Goal: Task Accomplishment & Management: Manage account settings

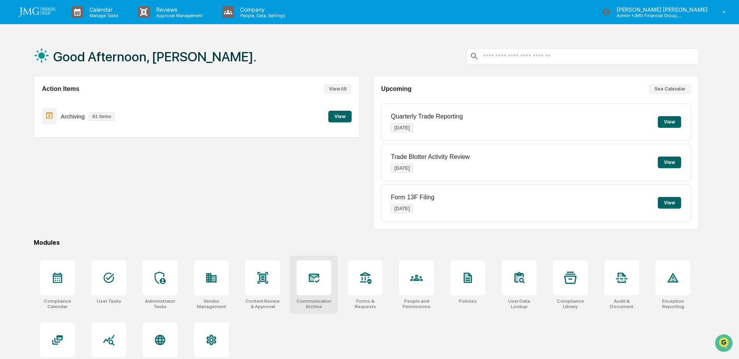
scroll to position [37, 0]
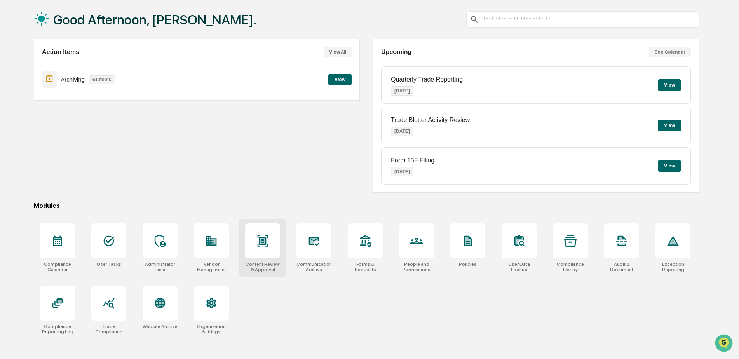
click at [270, 255] on div at bounding box center [262, 240] width 35 height 35
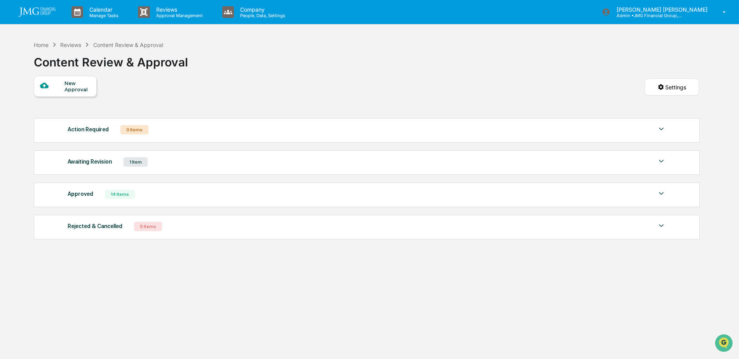
click at [219, 198] on div "Approved 14 Items" at bounding box center [367, 194] width 599 height 11
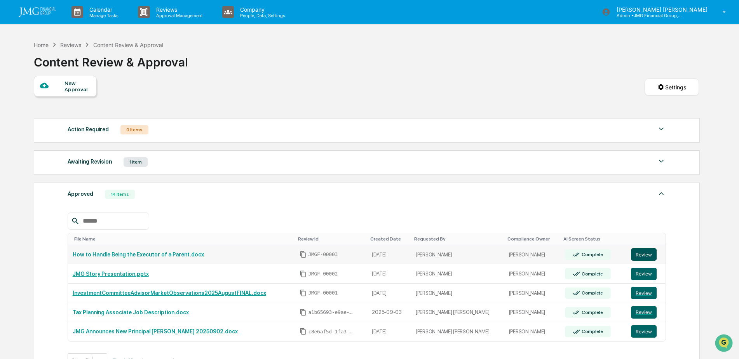
click at [635, 252] on button "Review" at bounding box center [644, 254] width 26 height 12
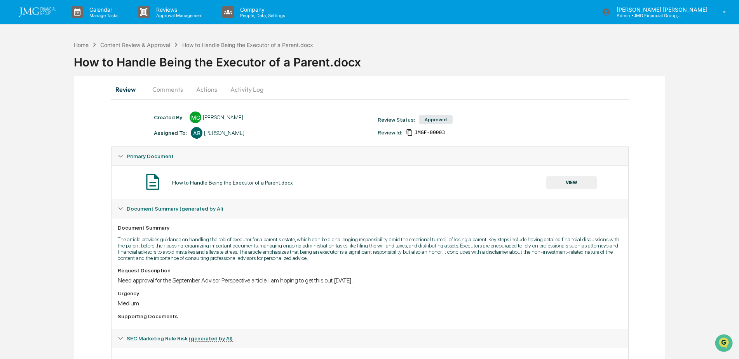
click at [214, 90] on button "Actions" at bounding box center [206, 89] width 35 height 19
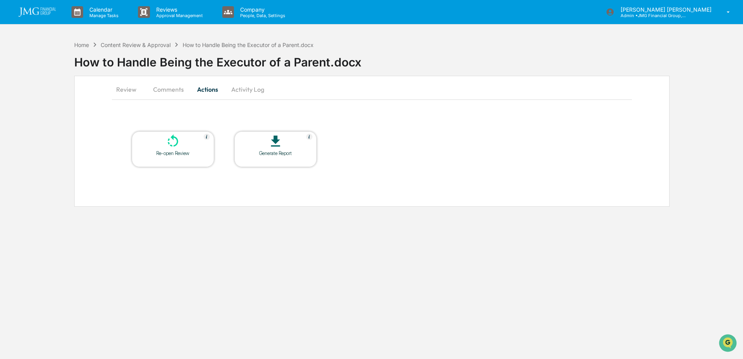
click at [238, 91] on button "Activity Log" at bounding box center [247, 89] width 45 height 19
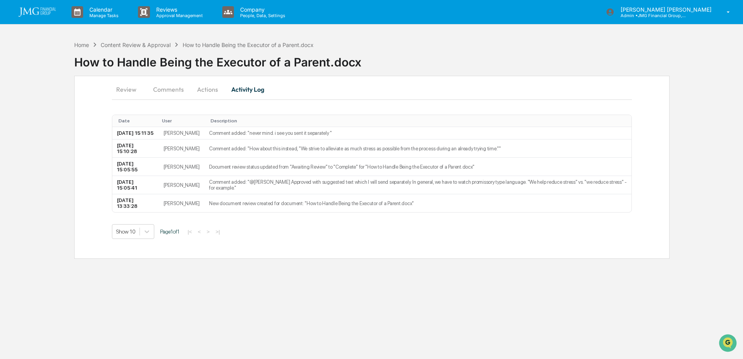
click at [161, 92] on button "Comments" at bounding box center [168, 89] width 43 height 19
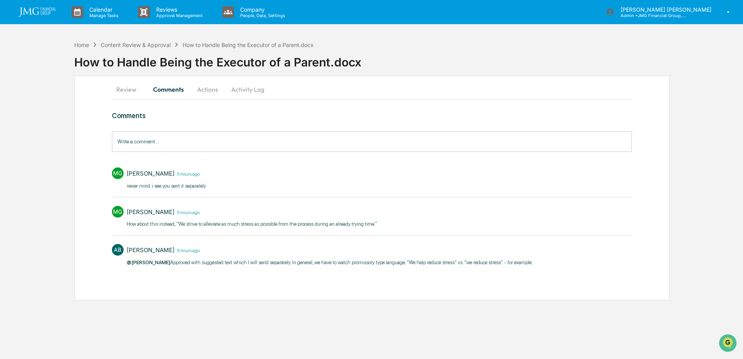
click at [133, 91] on button "Review" at bounding box center [129, 89] width 35 height 19
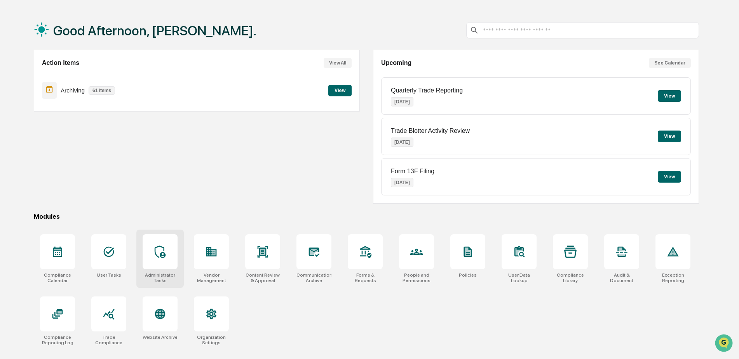
scroll to position [37, 0]
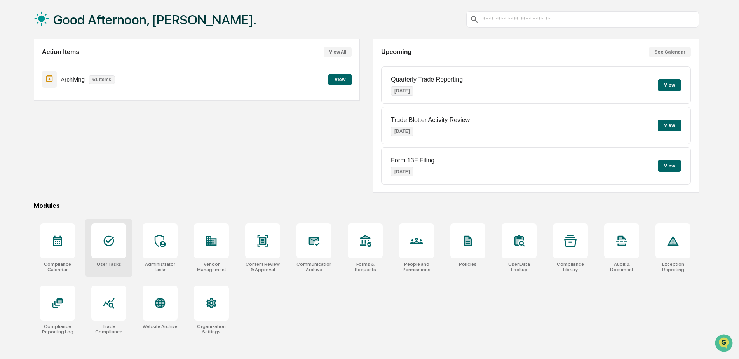
click at [117, 247] on div at bounding box center [108, 240] width 35 height 35
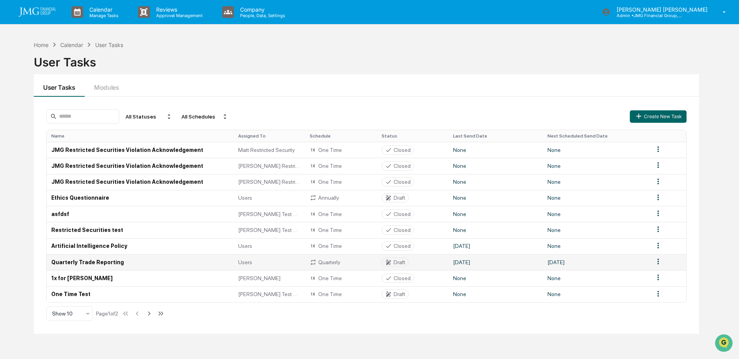
click at [109, 262] on td "Quarterly Trade Reporting" at bounding box center [140, 262] width 187 height 16
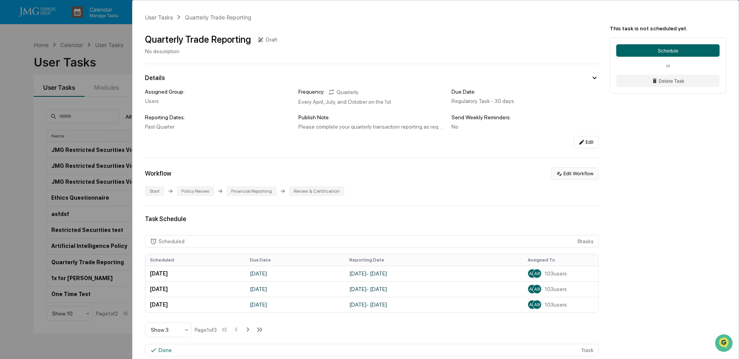
click at [572, 176] on button "Edit Workflow" at bounding box center [575, 174] width 47 height 12
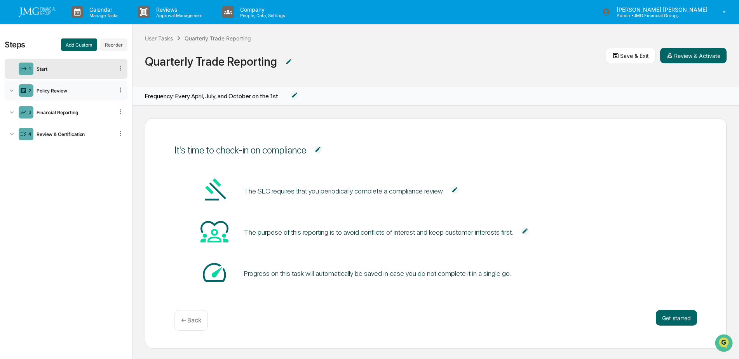
click at [61, 92] on div "Policy Review" at bounding box center [73, 91] width 80 height 6
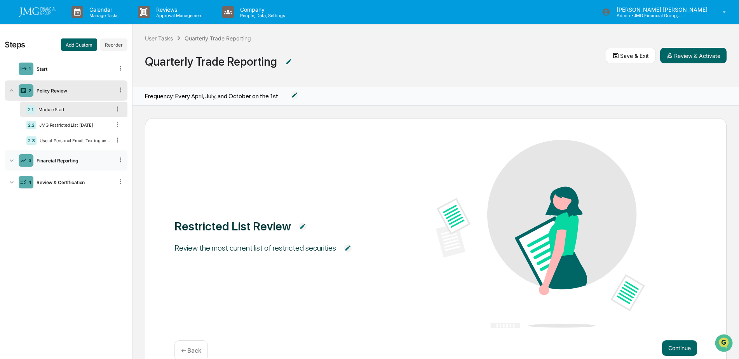
click at [57, 159] on div "Financial Reporting" at bounding box center [73, 161] width 80 height 6
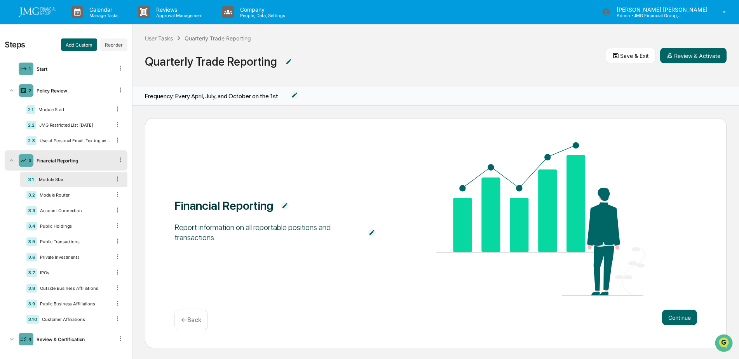
scroll to position [1, 0]
click at [63, 180] on div "Module Start" at bounding box center [73, 179] width 75 height 5
click at [63, 190] on div "3.2 Module Router" at bounding box center [73, 195] width 107 height 15
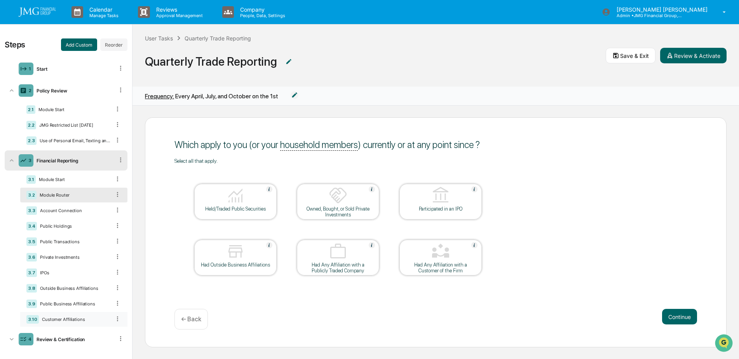
click at [72, 318] on div "Customer Affiliations" at bounding box center [75, 319] width 72 height 5
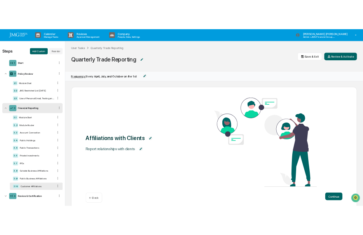
scroll to position [5, 0]
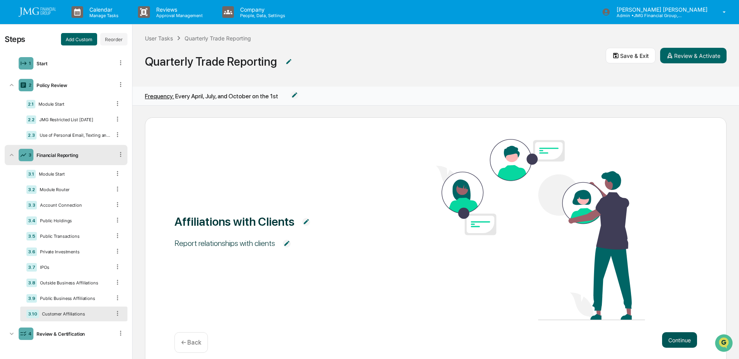
click at [678, 333] on button "Continue" at bounding box center [679, 340] width 35 height 16
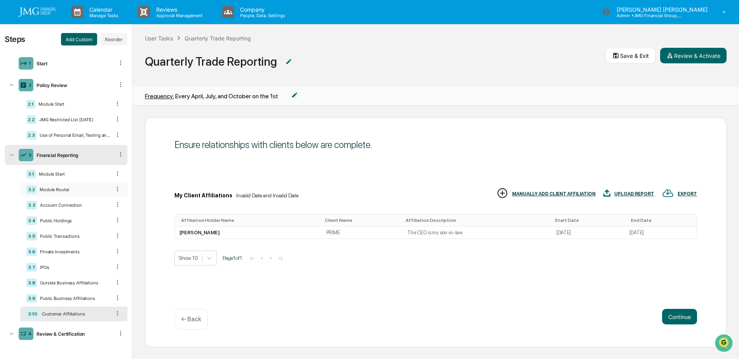
click at [55, 188] on div "Module Router" at bounding box center [74, 189] width 74 height 5
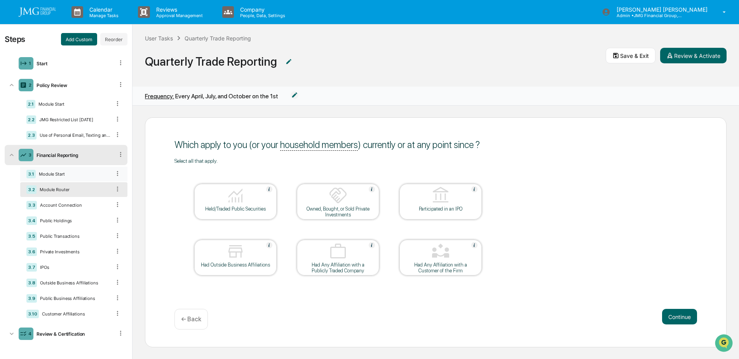
click at [58, 176] on div "Module Start" at bounding box center [73, 173] width 75 height 5
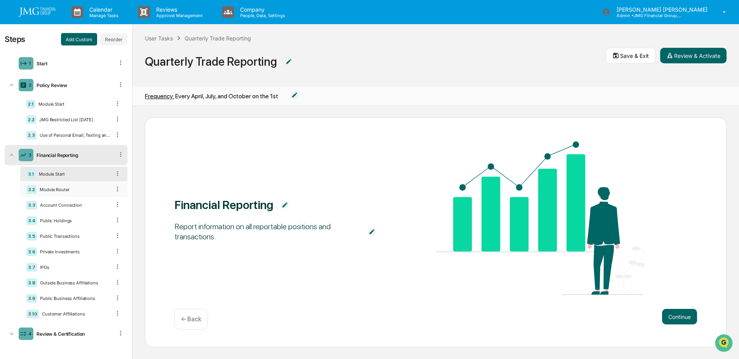
click at [58, 186] on div "3.2 Module Router" at bounding box center [73, 189] width 107 height 15
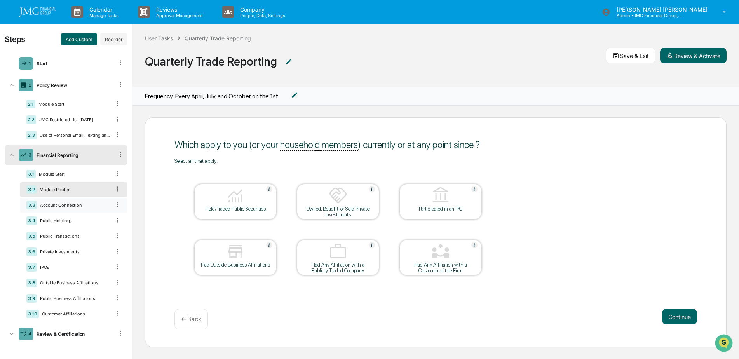
click at [62, 204] on div "Account Connection" at bounding box center [74, 204] width 74 height 5
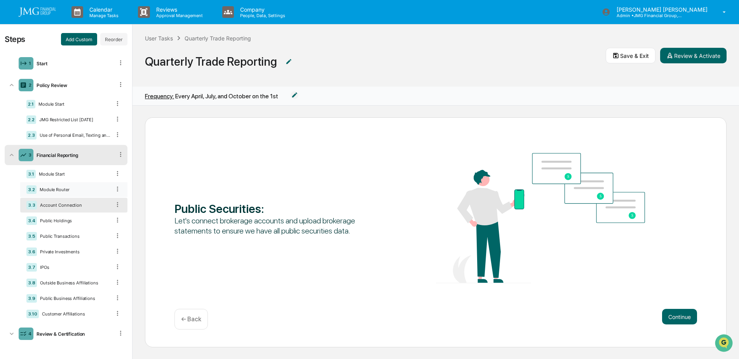
click at [65, 190] on div "Module Router" at bounding box center [74, 189] width 74 height 5
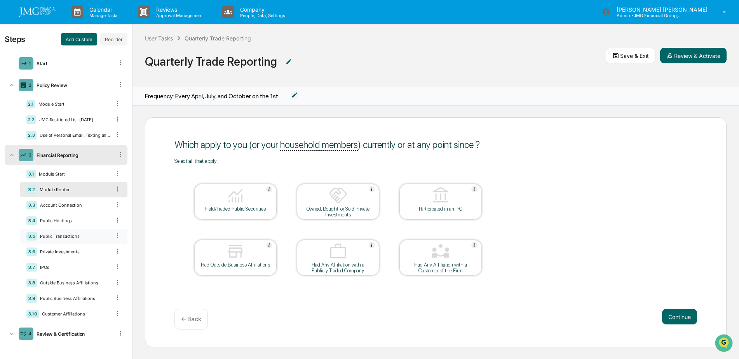
click at [68, 231] on div "3.5 Public Transactions" at bounding box center [73, 236] width 107 height 15
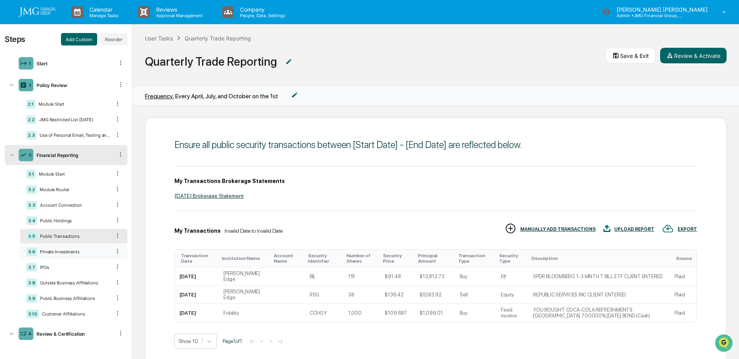
click at [64, 248] on div "3.6 Private Investments" at bounding box center [73, 251] width 107 height 15
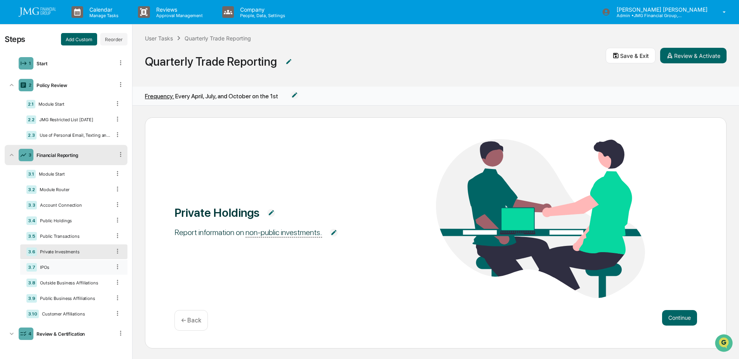
click at [58, 269] on div "IPOs" at bounding box center [74, 267] width 74 height 5
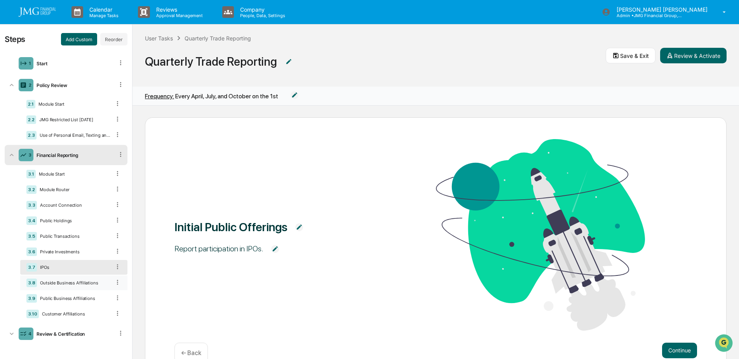
click at [59, 280] on div "Outside Business Affiliations" at bounding box center [74, 282] width 74 height 5
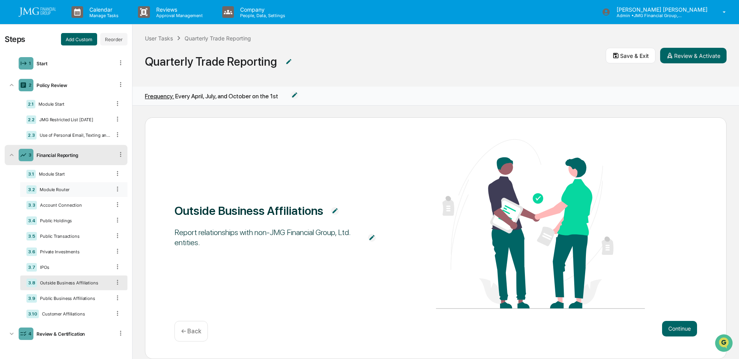
click at [63, 190] on div "Module Router" at bounding box center [74, 189] width 74 height 5
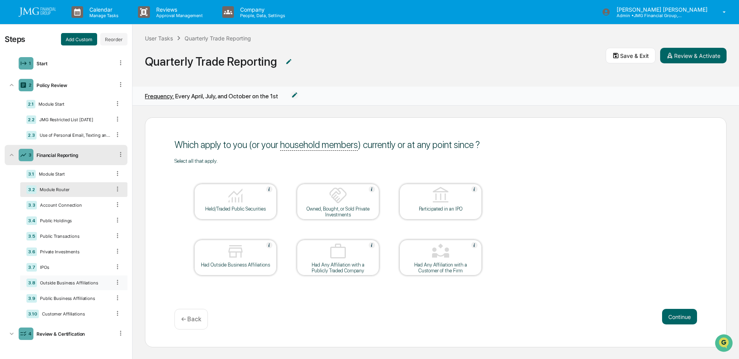
scroll to position [0, 0]
click at [75, 315] on div "Customer Affiliations" at bounding box center [75, 313] width 72 height 5
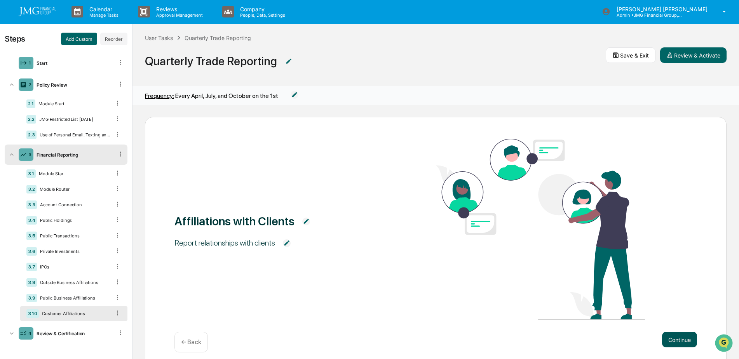
click at [675, 336] on button "Continue" at bounding box center [679, 340] width 35 height 16
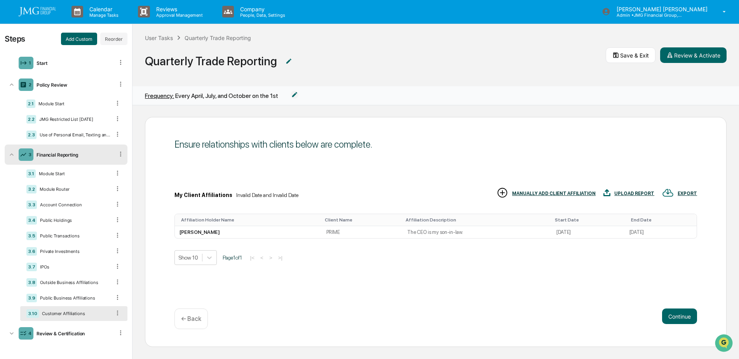
click at [52, 155] on div "Financial Reporting" at bounding box center [73, 155] width 80 height 6
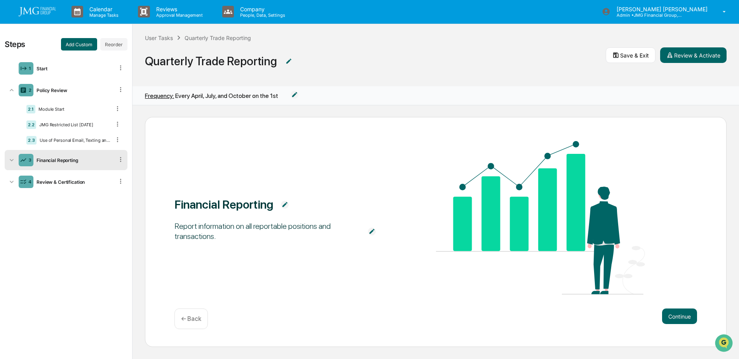
click at [47, 162] on div "Financial Reporting" at bounding box center [73, 160] width 80 height 6
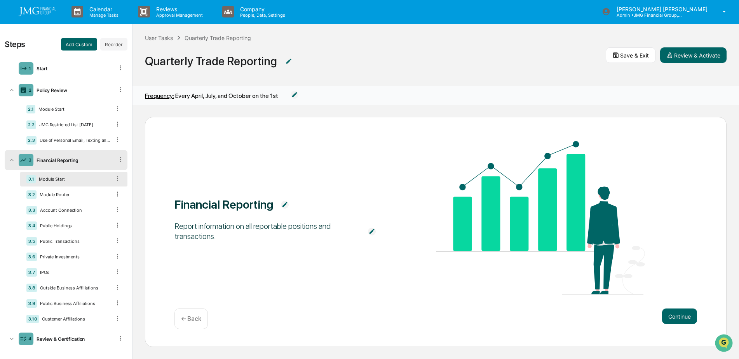
click at [62, 184] on div "3.1 Module Start" at bounding box center [73, 179] width 107 height 15
click at [63, 191] on div "3.2 Module Router" at bounding box center [73, 194] width 107 height 15
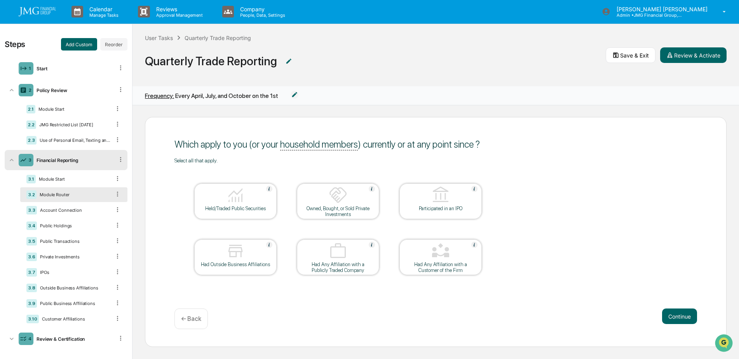
click at [114, 192] on icon at bounding box center [117, 193] width 7 height 7
click at [117, 192] on icon at bounding box center [117, 194] width 1 height 5
click at [117, 209] on icon at bounding box center [117, 209] width 1 height 5
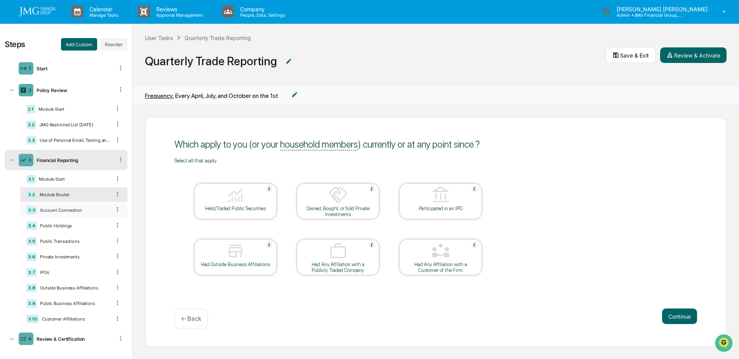
click at [117, 209] on icon at bounding box center [117, 209] width 1 height 5
click at [361, 82] on div "User Tasks Quarterly Trade Reporting Quarterly Trade Reporting Save & Exit Revi…" at bounding box center [436, 55] width 607 height 62
click at [114, 224] on icon at bounding box center [117, 225] width 7 height 7
click at [114, 207] on icon at bounding box center [117, 209] width 7 height 7
click at [114, 211] on icon at bounding box center [117, 209] width 7 height 7
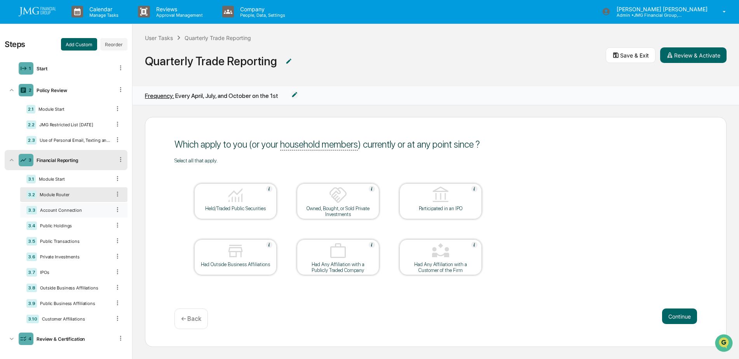
click at [114, 210] on icon at bounding box center [117, 209] width 7 height 7
click at [117, 208] on icon at bounding box center [117, 209] width 1 height 5
click at [114, 192] on icon at bounding box center [117, 193] width 7 height 7
click at [114, 238] on icon at bounding box center [117, 240] width 7 height 7
click at [114, 271] on icon at bounding box center [117, 271] width 7 height 7
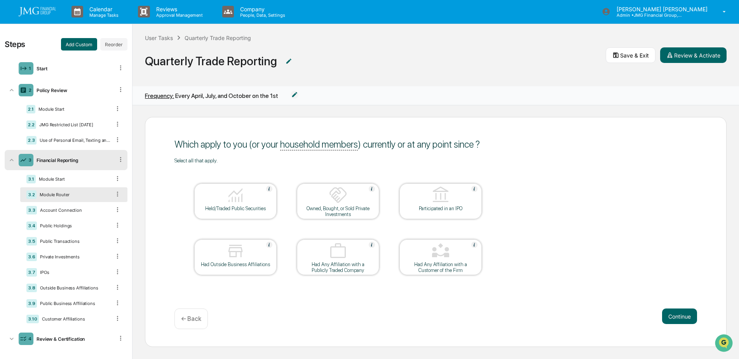
click at [495, 71] on span "Quarterly Trade Reporting" at bounding box center [375, 61] width 461 height 26
click at [115, 286] on icon at bounding box center [117, 287] width 7 height 7
click at [543, 265] on div "Select all that apply. Held/Traded Public Securities Owned, Bought, or Sold Pri…" at bounding box center [436, 226] width 523 height 138
click at [115, 271] on icon at bounding box center [117, 271] width 7 height 7
click at [175, 278] on table "Held/Traded Public Securities Owned, Bought, or Sold Private Investments Partic…" at bounding box center [338, 229] width 327 height 131
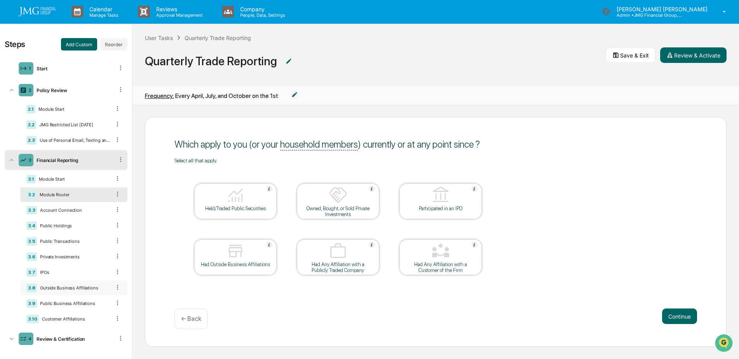
click at [114, 287] on icon at bounding box center [117, 287] width 7 height 7
click at [157, 292] on div "Which apply to you (or your household members ) currently or at any point since…" at bounding box center [436, 232] width 582 height 230
click at [114, 300] on icon at bounding box center [117, 302] width 7 height 7
click at [158, 298] on div "Which apply to you (or your household members ) currently or at any point since…" at bounding box center [436, 232] width 582 height 230
click at [114, 316] on icon at bounding box center [117, 318] width 7 height 7
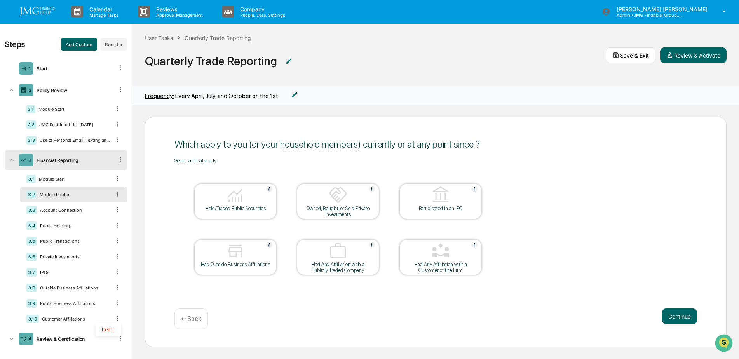
click at [154, 291] on div "Which apply to you (or your household members ) currently or at any point since…" at bounding box center [436, 232] width 582 height 230
click at [87, 313] on div "3.10 Customer Affiliations" at bounding box center [73, 319] width 107 height 15
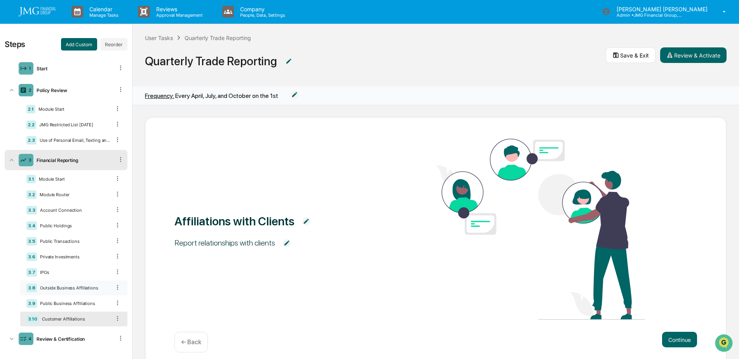
click at [85, 289] on div "Outside Business Affiliations" at bounding box center [74, 287] width 74 height 5
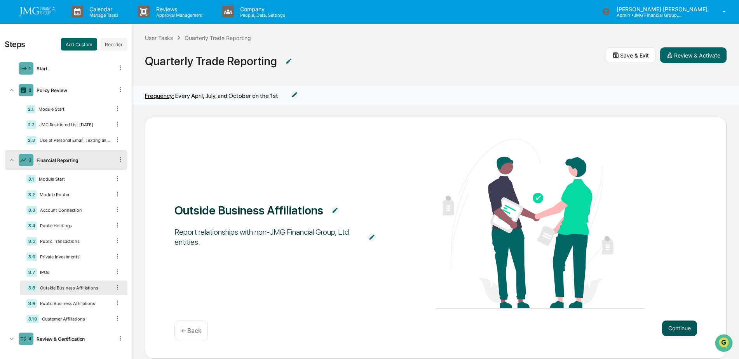
click at [670, 326] on button "Continue" at bounding box center [679, 329] width 35 height 16
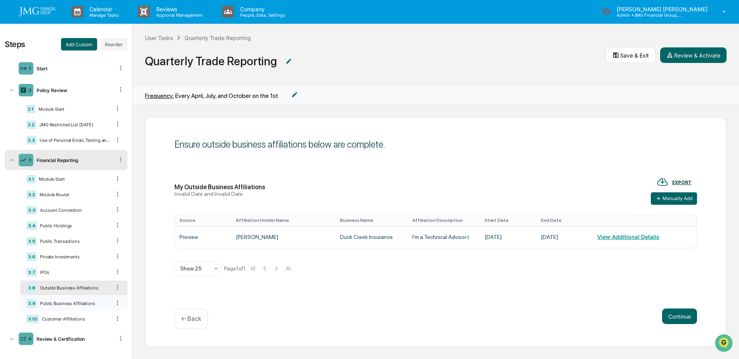
click at [88, 304] on div "Public Business Affiliations" at bounding box center [74, 303] width 74 height 5
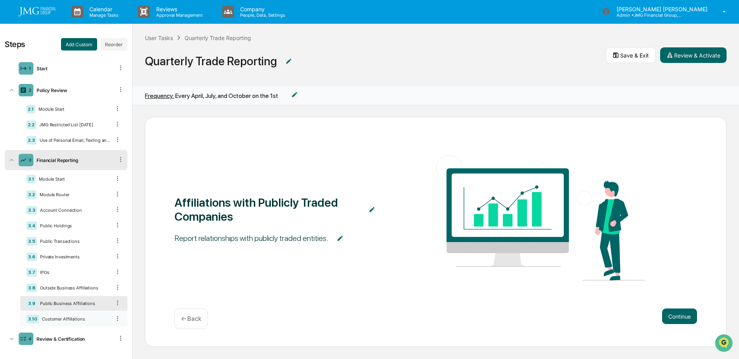
click at [79, 319] on div "Customer Affiliations" at bounding box center [75, 318] width 72 height 5
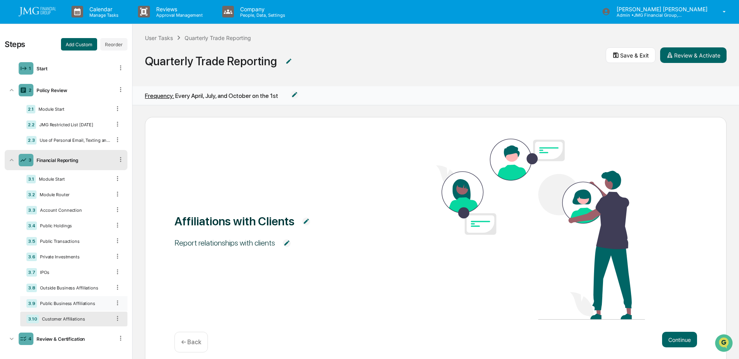
click at [83, 304] on div "Public Business Affiliations" at bounding box center [74, 303] width 74 height 5
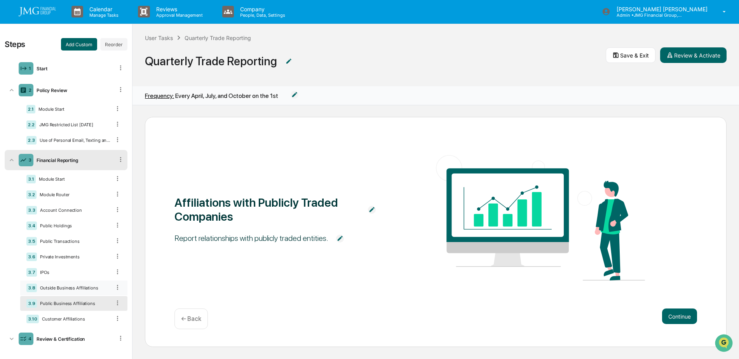
click at [80, 291] on div "3.8 Outside Business Affiliations" at bounding box center [73, 288] width 107 height 15
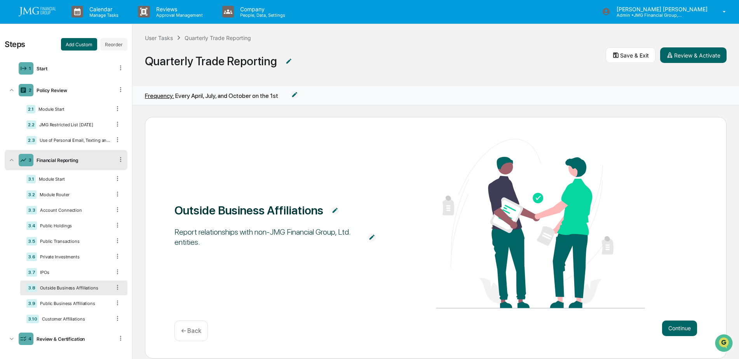
click at [680, 330] on button "Continue" at bounding box center [679, 329] width 35 height 16
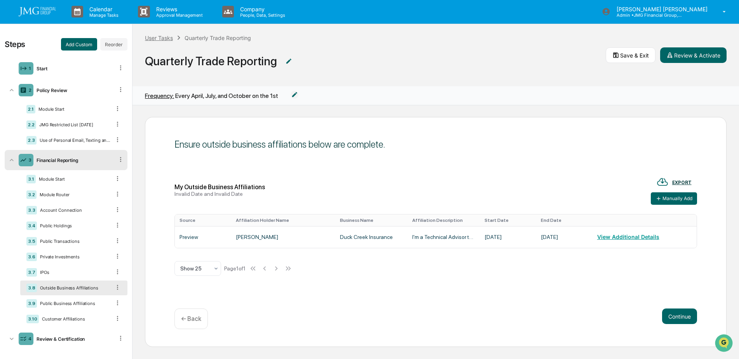
click at [168, 38] on div "User Tasks" at bounding box center [159, 38] width 28 height 7
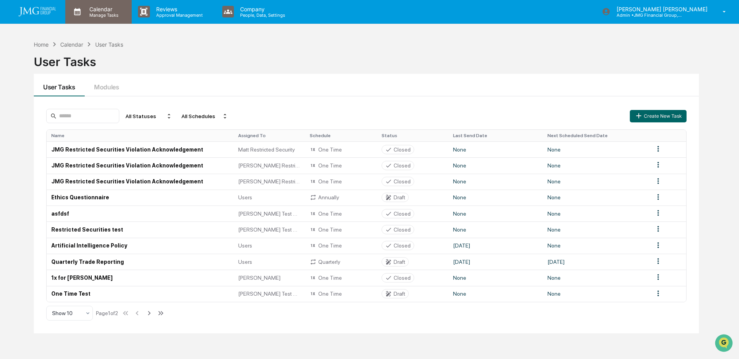
click at [89, 14] on p "Manage Tasks" at bounding box center [102, 14] width 39 height 5
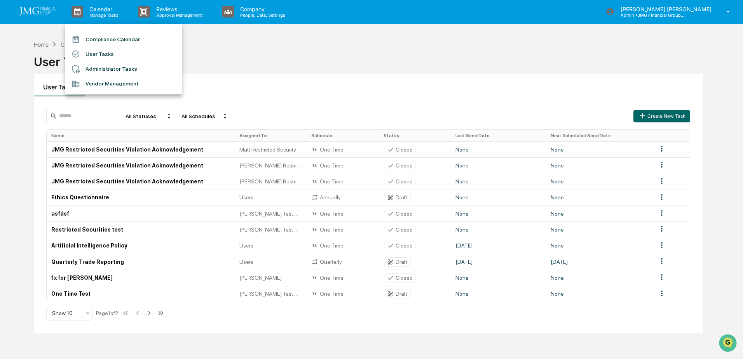
click at [30, 14] on div at bounding box center [371, 179] width 743 height 359
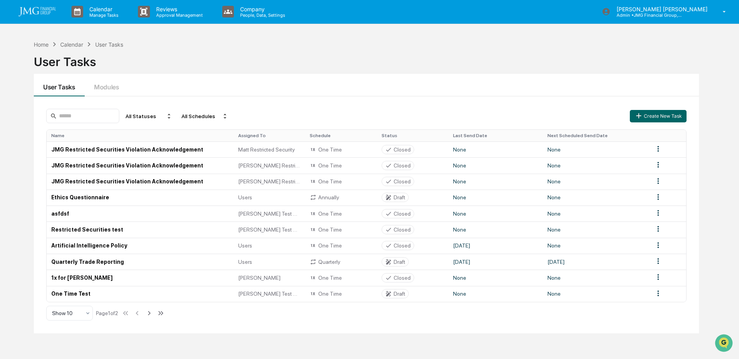
click at [36, 9] on img at bounding box center [37, 11] width 37 height 9
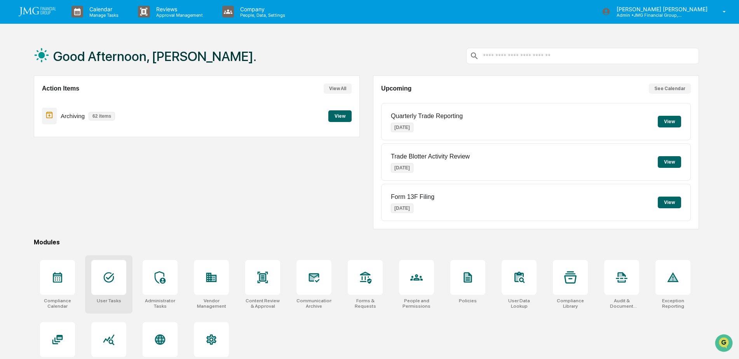
click at [118, 279] on div at bounding box center [108, 277] width 35 height 35
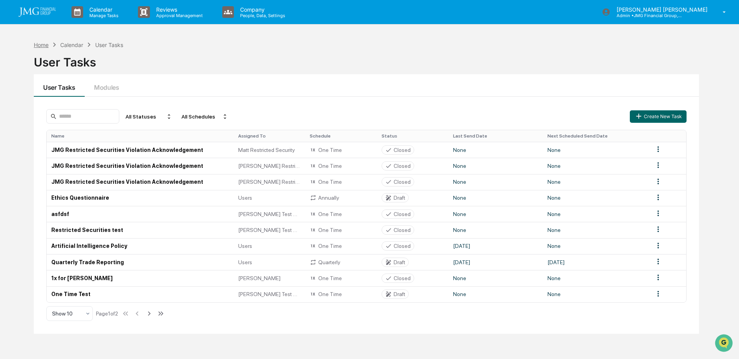
click at [42, 44] on div "Home" at bounding box center [41, 45] width 15 height 7
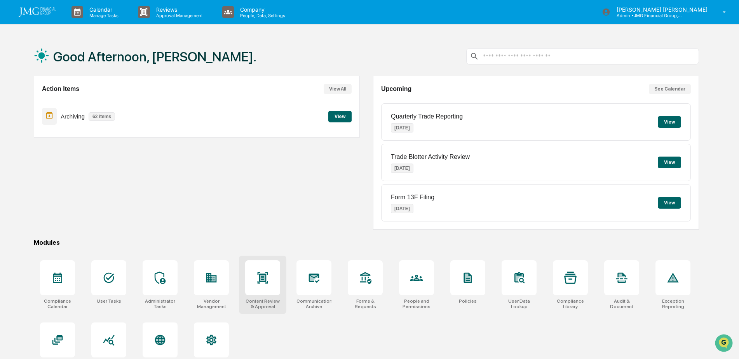
click at [268, 279] on icon at bounding box center [263, 278] width 12 height 12
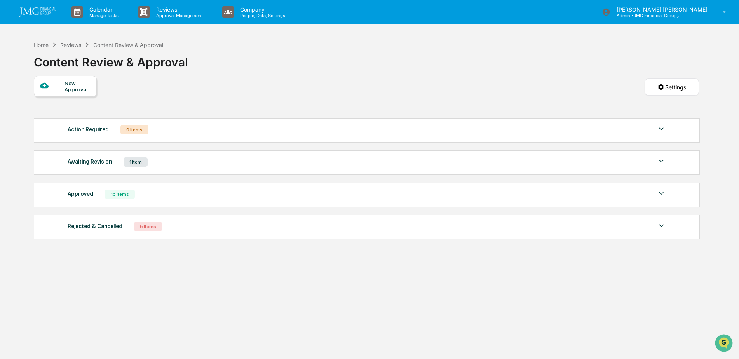
click at [278, 161] on div "Awaiting Revision 1 Item" at bounding box center [367, 162] width 599 height 11
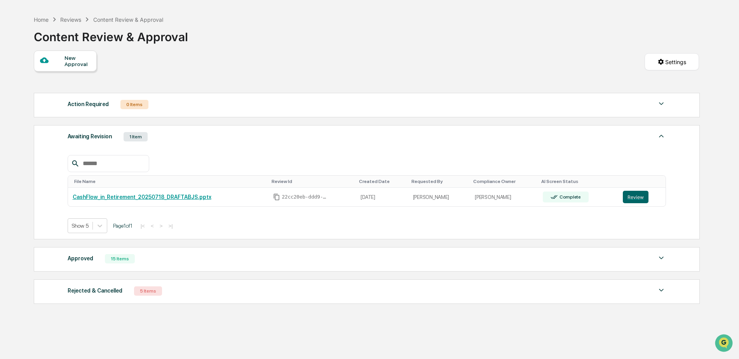
scroll to position [41, 0]
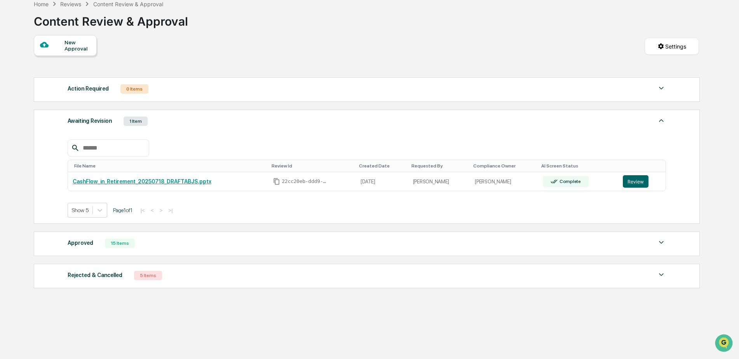
click at [478, 246] on div "Approved 15 Items" at bounding box center [367, 243] width 599 height 11
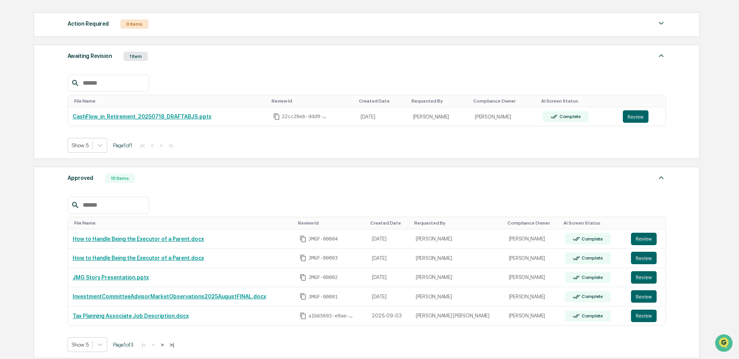
scroll to position [119, 0]
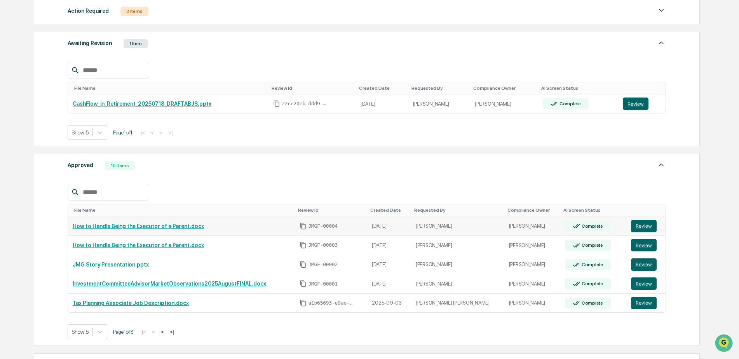
click at [229, 221] on td "How to Handle Being the Executor of a Parent.docx" at bounding box center [181, 225] width 227 height 19
click at [225, 225] on div "How to Handle Being the Executor of a Parent.docx" at bounding box center [182, 226] width 218 height 6
click at [644, 224] on button "Review" at bounding box center [644, 226] width 26 height 12
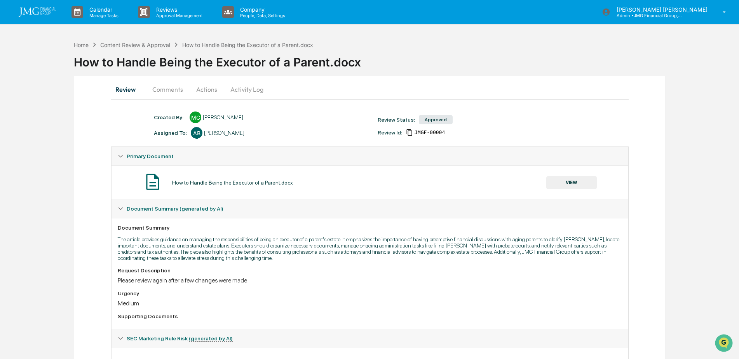
click at [213, 92] on button "Actions" at bounding box center [206, 89] width 35 height 19
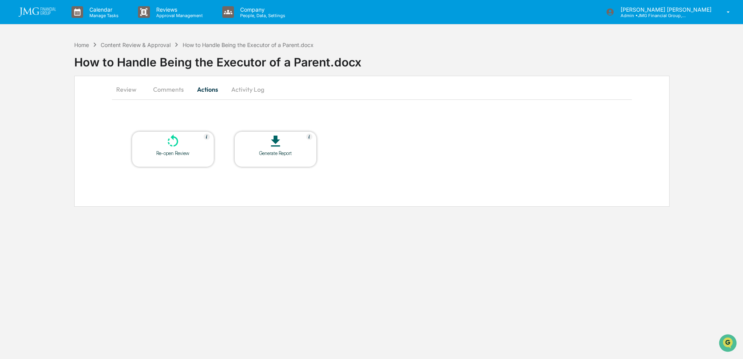
click at [243, 92] on button "Activity Log" at bounding box center [247, 89] width 45 height 19
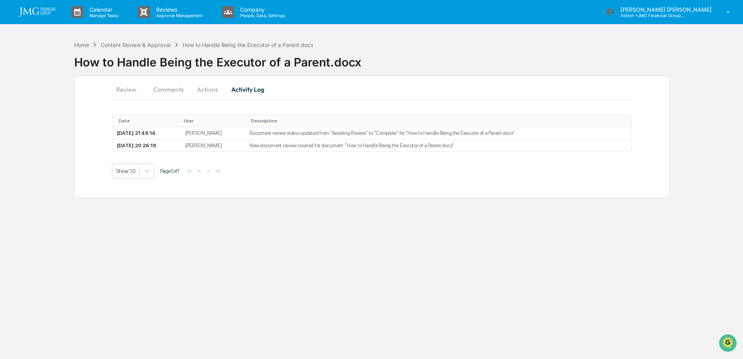
click at [131, 92] on button "Review" at bounding box center [129, 89] width 35 height 19
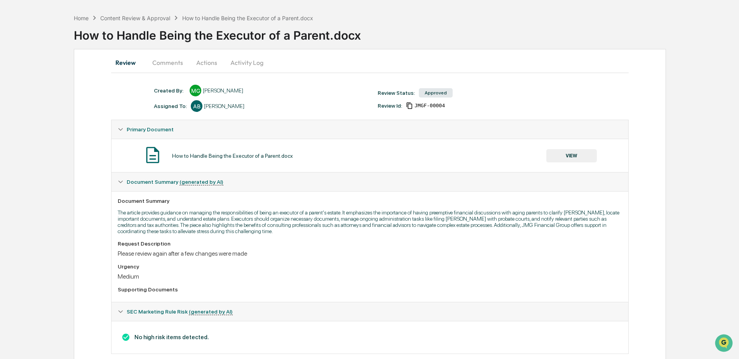
scroll to position [3, 0]
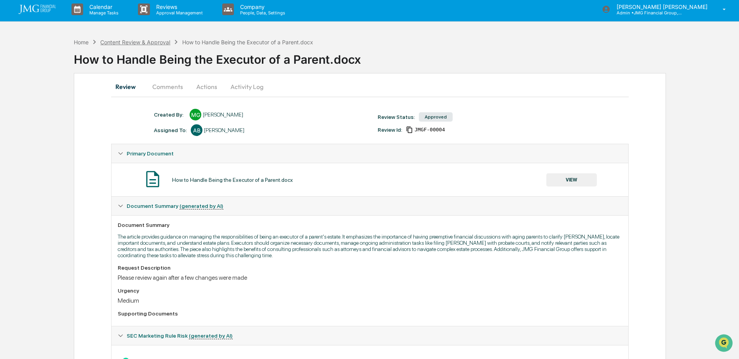
click at [130, 44] on div "Content Review & Approval" at bounding box center [135, 42] width 70 height 7
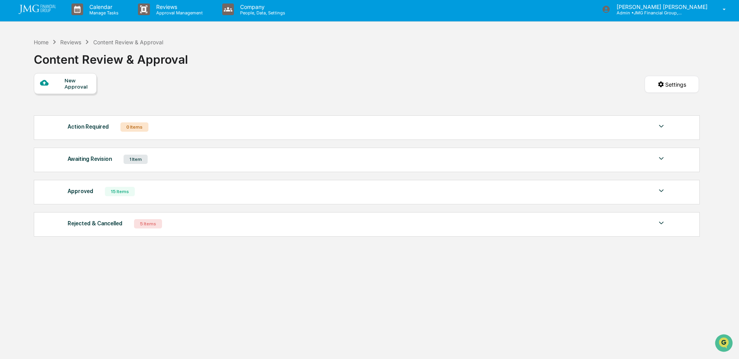
click at [346, 195] on div "Approved 15 Items" at bounding box center [367, 191] width 599 height 11
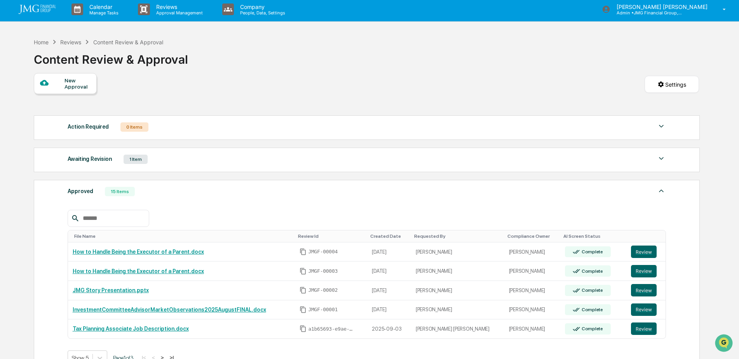
click at [388, 152] on div "Awaiting Revision 1 Item File Name Review Id Created Date Requested By Complian…" at bounding box center [367, 160] width 666 height 24
click at [388, 164] on div "Awaiting Revision 1 Item" at bounding box center [367, 159] width 599 height 11
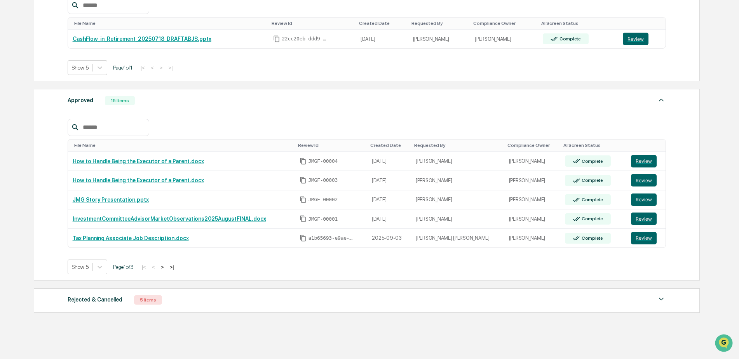
scroll to position [197, 0]
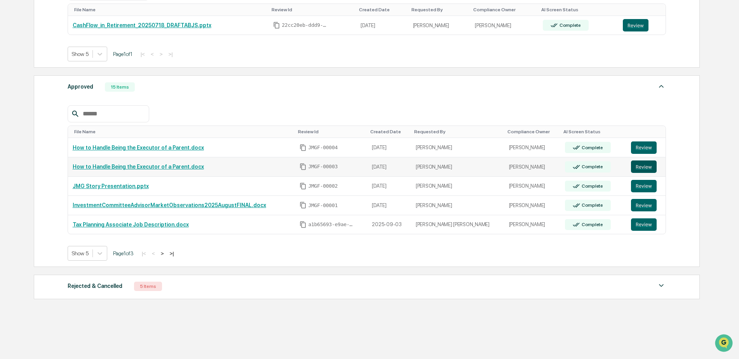
click at [633, 164] on button "Review" at bounding box center [644, 167] width 26 height 12
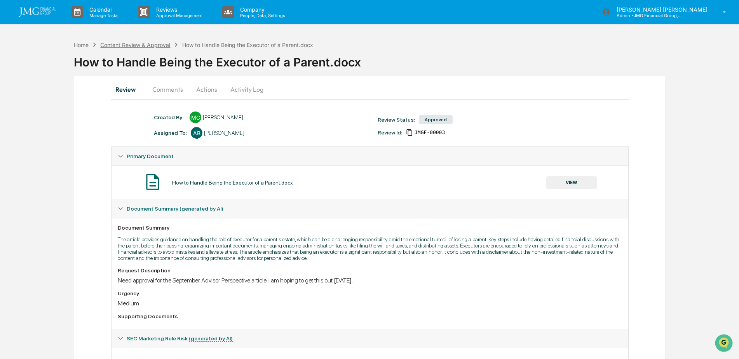
click at [118, 47] on div "Content Review & Approval" at bounding box center [135, 45] width 70 height 7
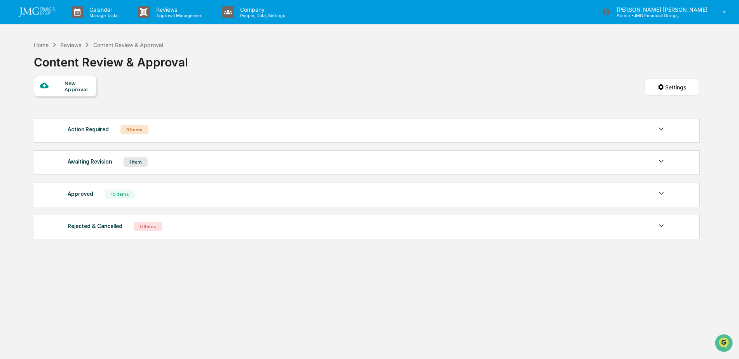
click at [315, 191] on div "Approved 15 Items" at bounding box center [367, 194] width 599 height 11
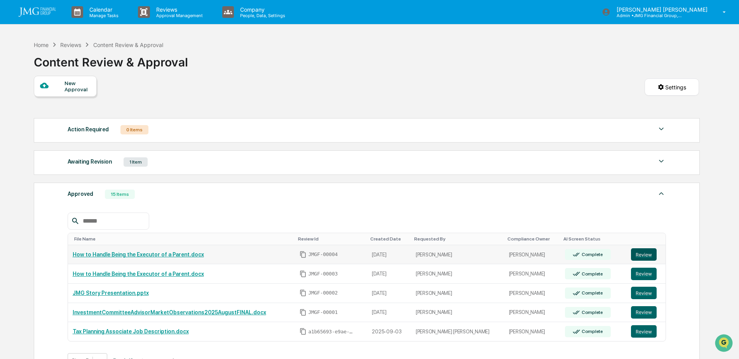
click at [635, 250] on button "Review" at bounding box center [644, 254] width 26 height 12
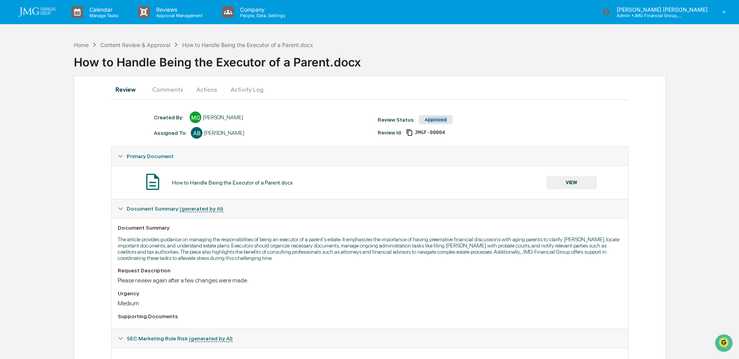
drag, startPoint x: 424, startPoint y: 118, endPoint x: 452, endPoint y: 119, distance: 27.2
click at [452, 119] on div "Review Status: Approved" at bounding box center [486, 119] width 224 height 11
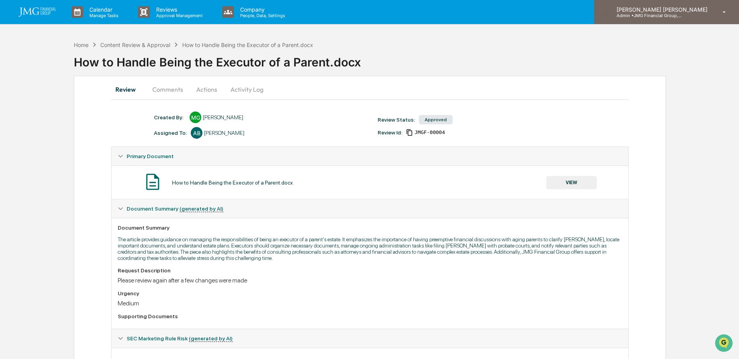
click at [708, 21] on div "[PERSON_NAME] [PERSON_NAME] Admin • JMG Financial Group, Ltd." at bounding box center [666, 12] width 145 height 24
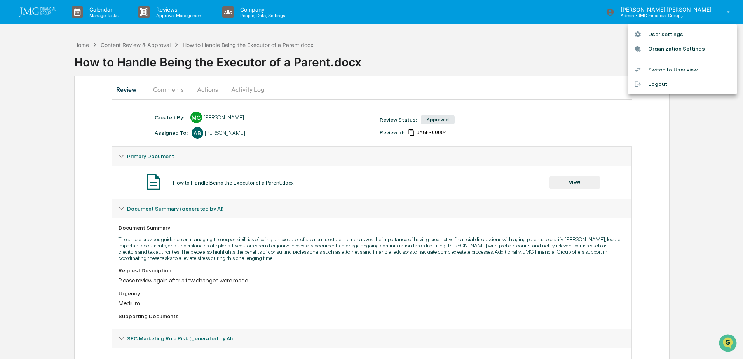
click at [672, 83] on li "Logout" at bounding box center [682, 84] width 109 height 14
